Goal: Transaction & Acquisition: Purchase product/service

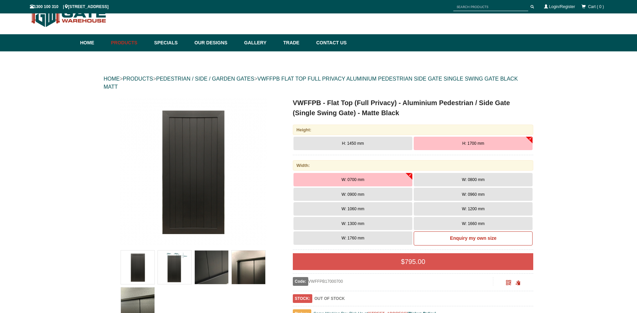
click at [376, 223] on button "W: 1300 mm" at bounding box center [352, 223] width 119 height 13
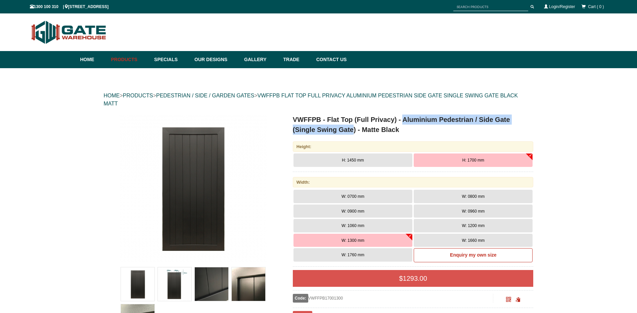
drag, startPoint x: 352, startPoint y: 129, endPoint x: 405, endPoint y: 120, distance: 53.5
click at [405, 120] on h1 "VWFFPB - Flat Top (Full Privacy) - Aluminium Pedestrian / Side Gate (Single Swi…" at bounding box center [413, 124] width 241 height 20
copy h1 "Aluminium Pedestrian / Side Gate (Single Swing Gate"
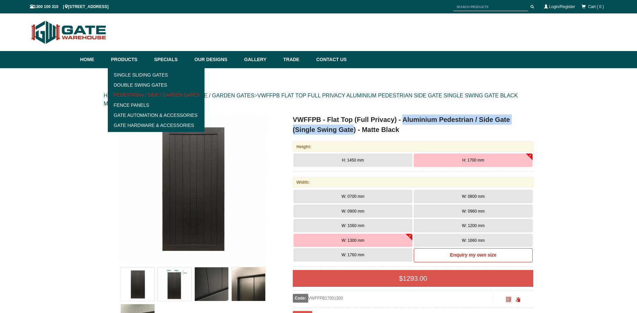
click at [173, 94] on link "Pedestrian / Side / Garden Gates" at bounding box center [156, 95] width 93 height 10
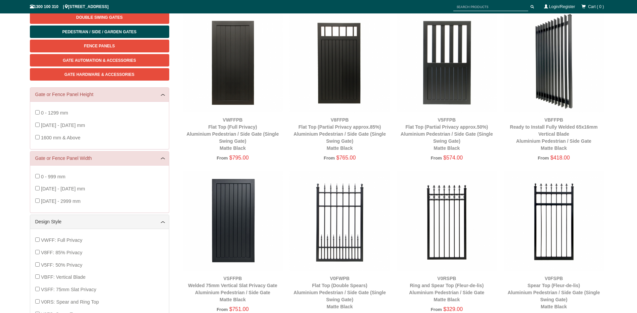
scroll to position [50, 0]
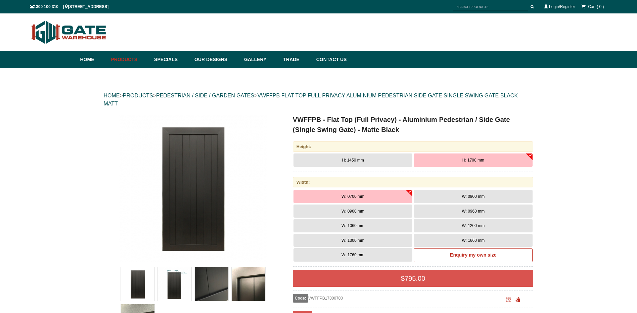
scroll to position [12, 0]
